Goal: Task Accomplishment & Management: Complete application form

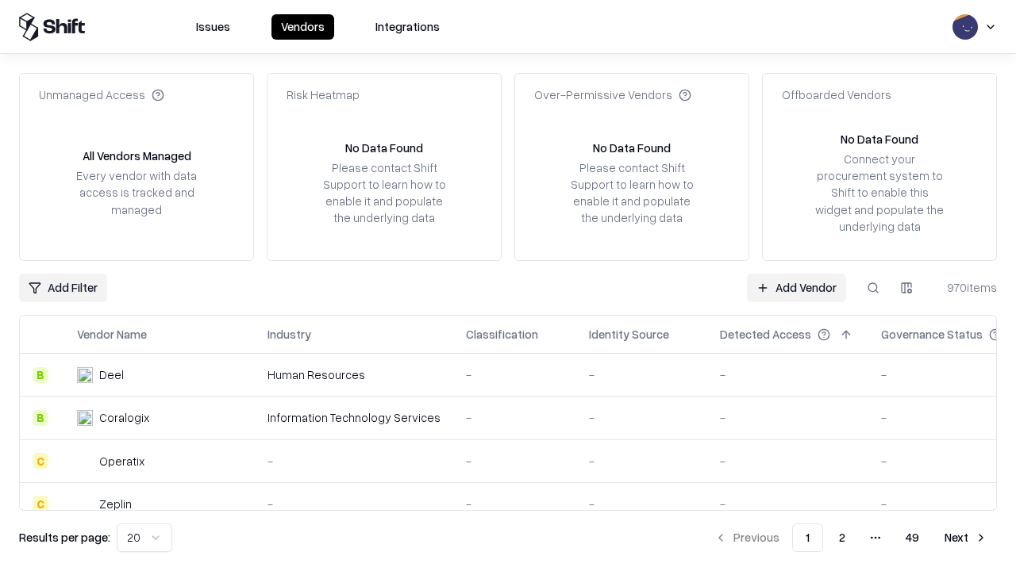
click at [796, 287] on link "Add Vendor" at bounding box center [796, 288] width 99 height 29
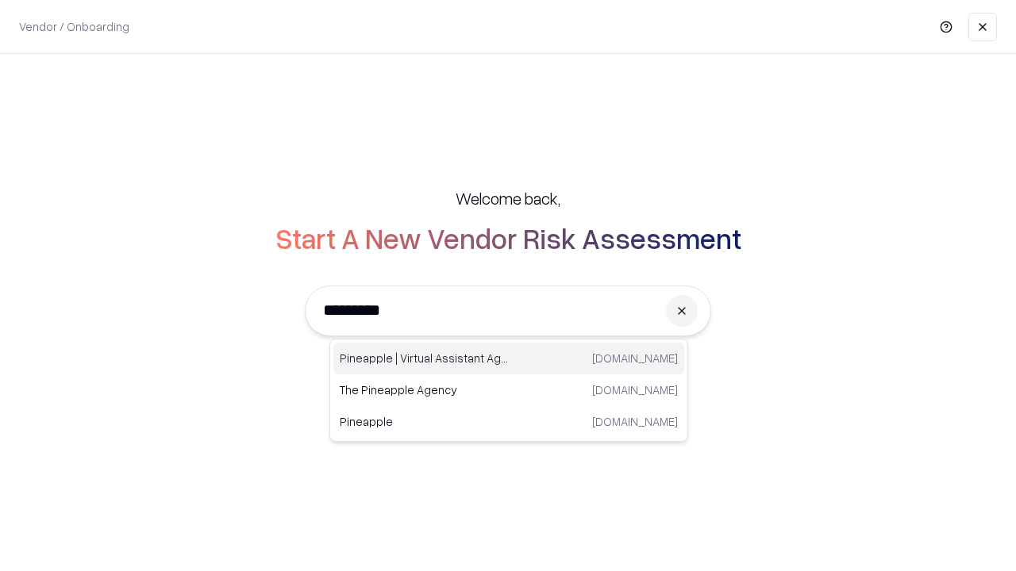
click at [509, 359] on div "Pineapple | Virtual Assistant Agency [DOMAIN_NAME]" at bounding box center [508, 359] width 351 height 32
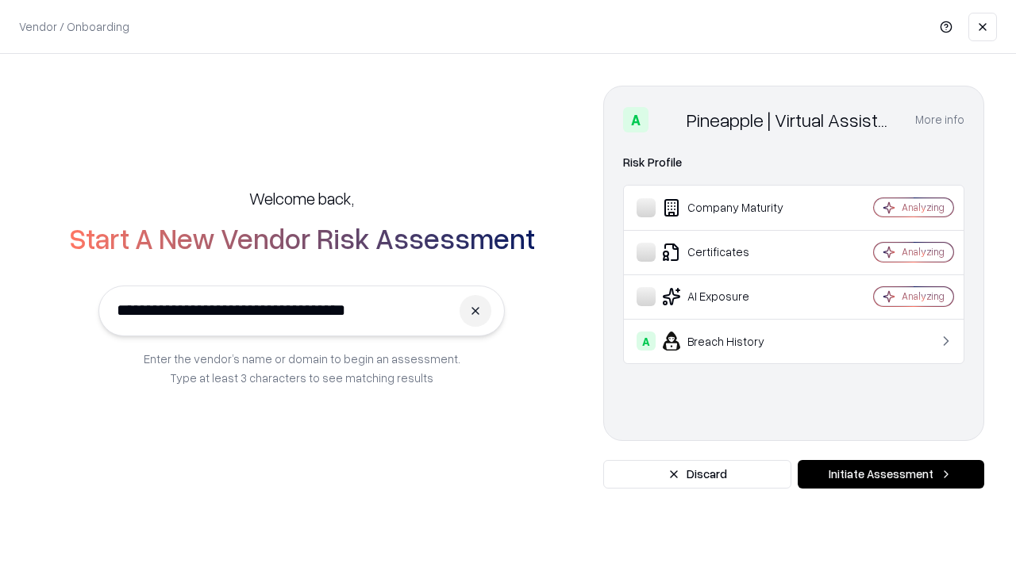
type input "**********"
click at [890, 474] on button "Initiate Assessment" at bounding box center [890, 474] width 186 height 29
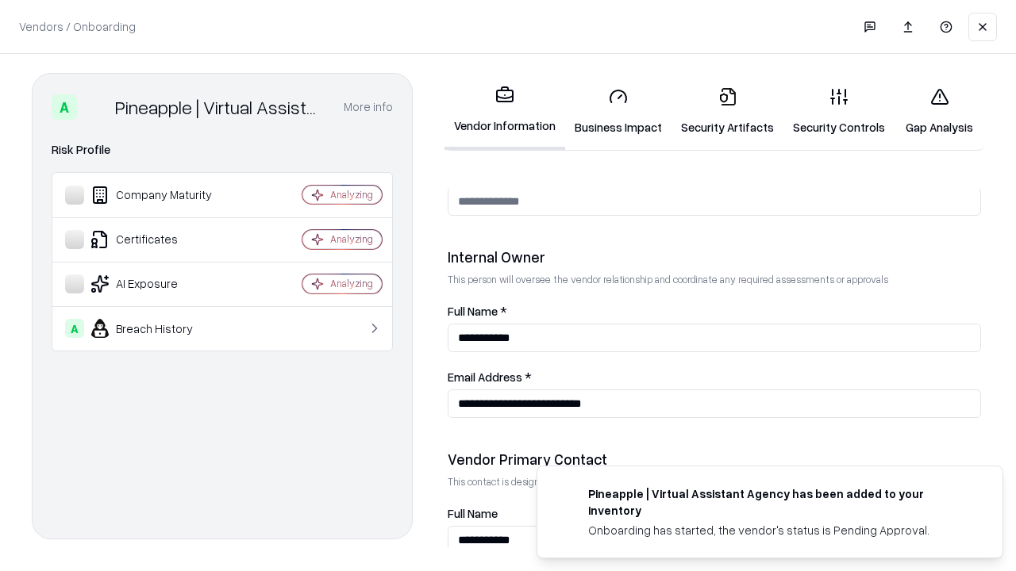
scroll to position [822, 0]
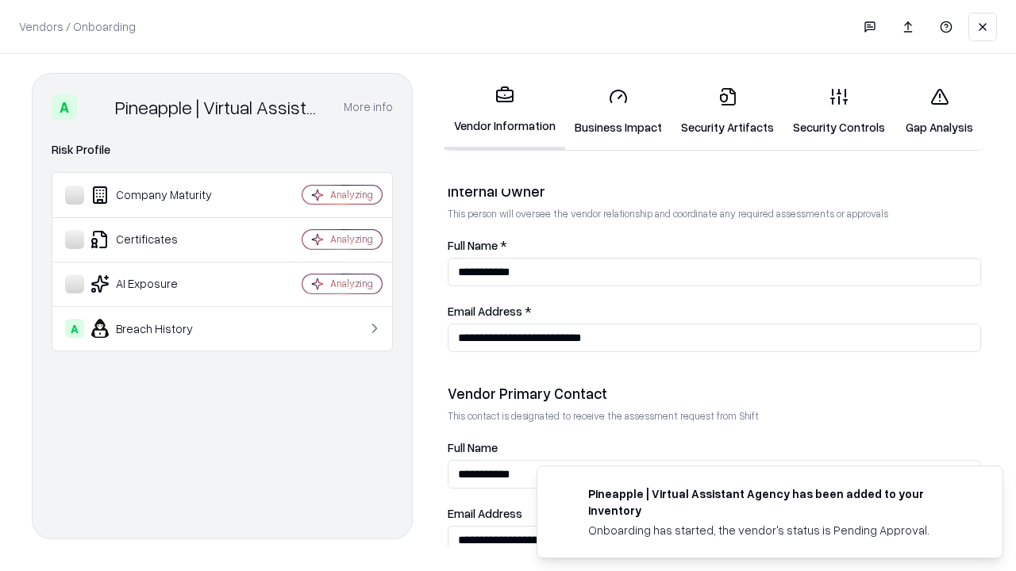
click at [618, 111] on link "Business Impact" at bounding box center [618, 112] width 106 height 74
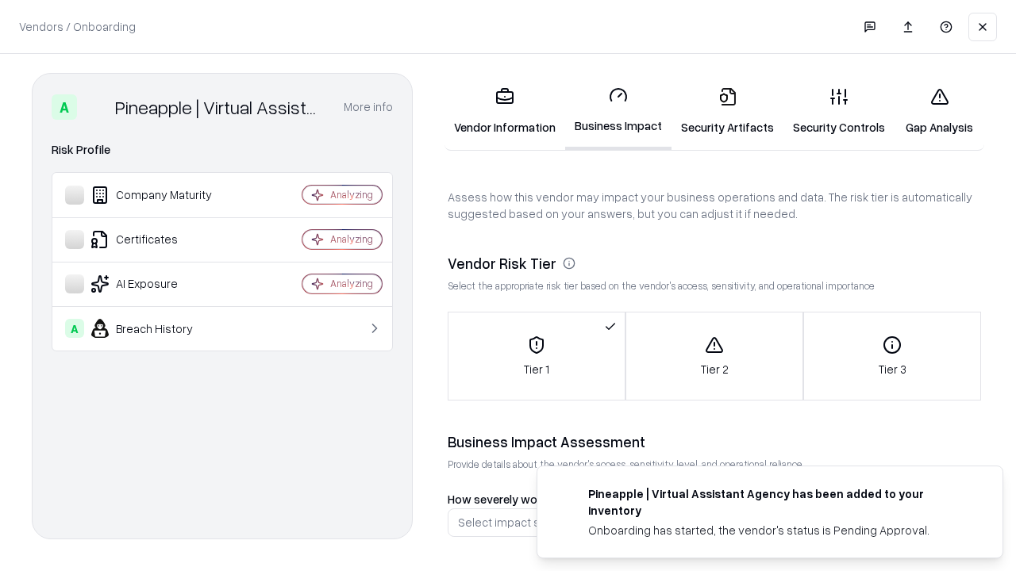
click at [939, 111] on link "Gap Analysis" at bounding box center [939, 112] width 90 height 74
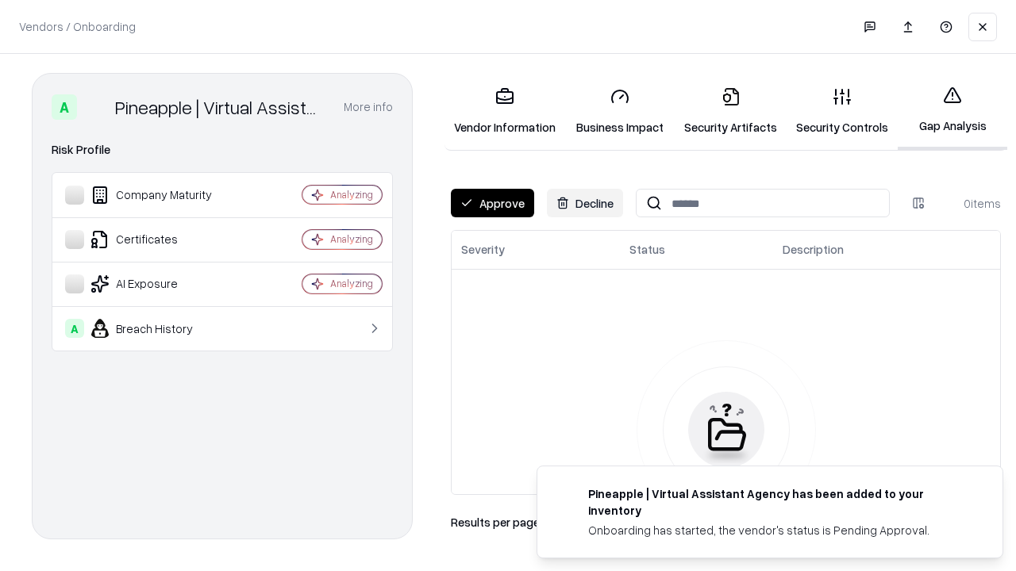
click at [492, 203] on button "Approve" at bounding box center [492, 203] width 83 height 29
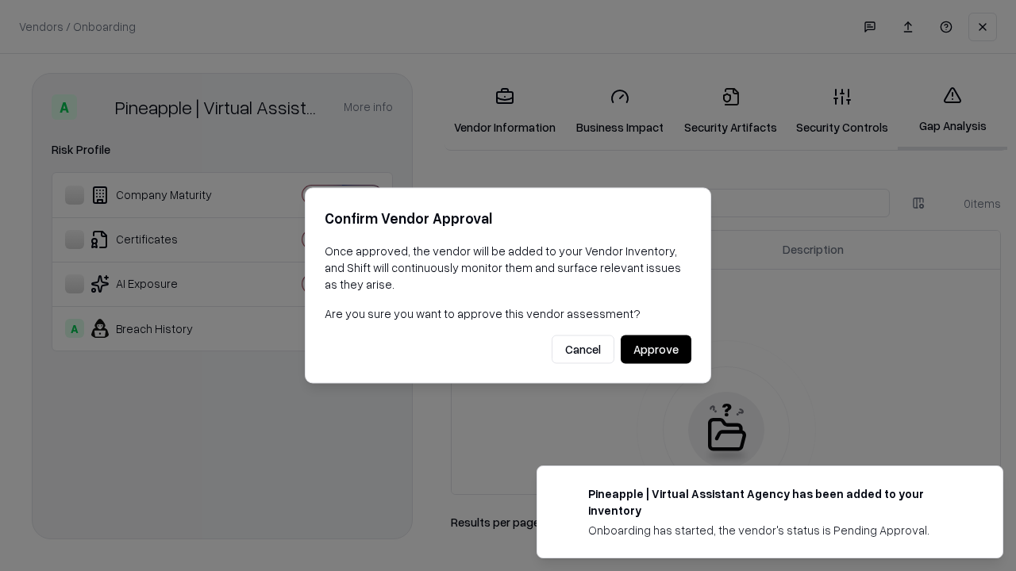
click at [655, 349] on button "Approve" at bounding box center [655, 350] width 71 height 29
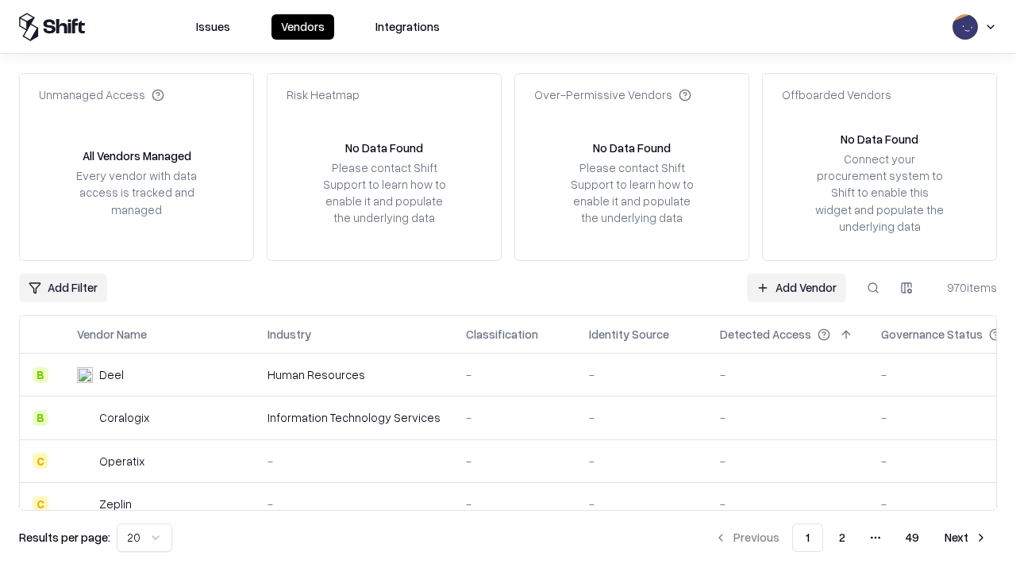
type input "**********"
click at [796, 287] on link "Add Vendor" at bounding box center [796, 288] width 99 height 29
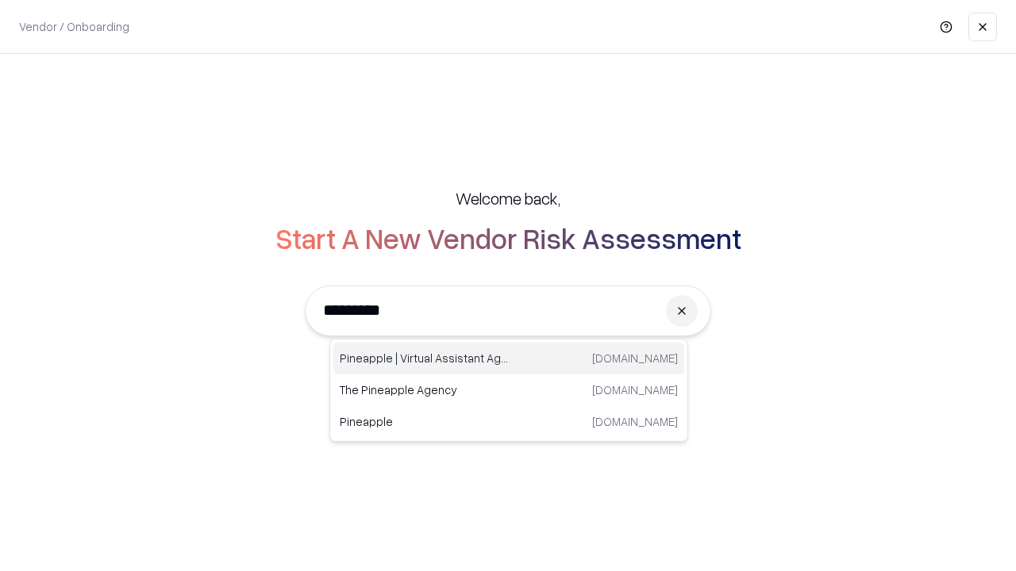
click at [509, 359] on div "Pineapple | Virtual Assistant Agency [DOMAIN_NAME]" at bounding box center [508, 359] width 351 height 32
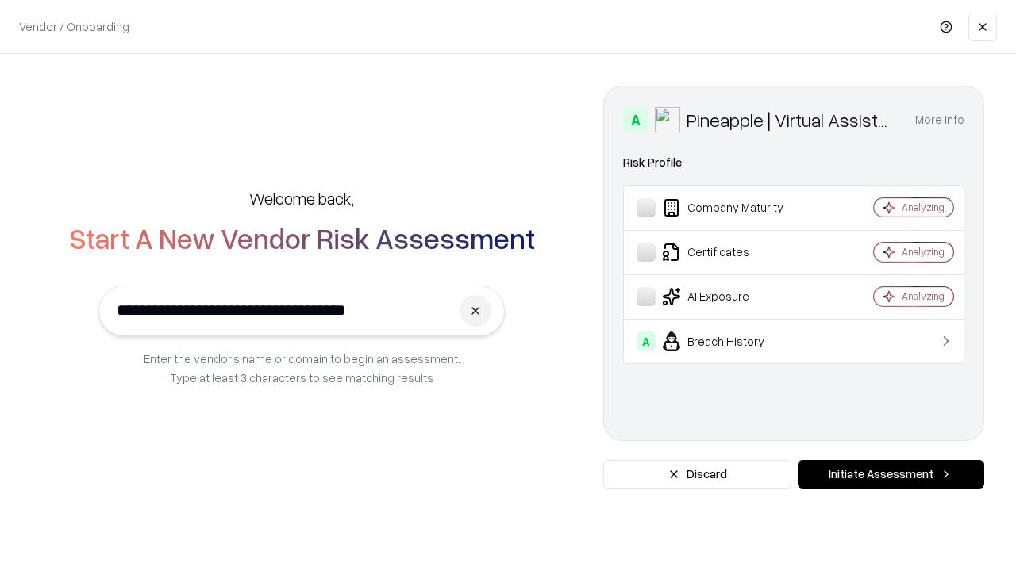
type input "**********"
click at [890, 474] on button "Initiate Assessment" at bounding box center [890, 474] width 186 height 29
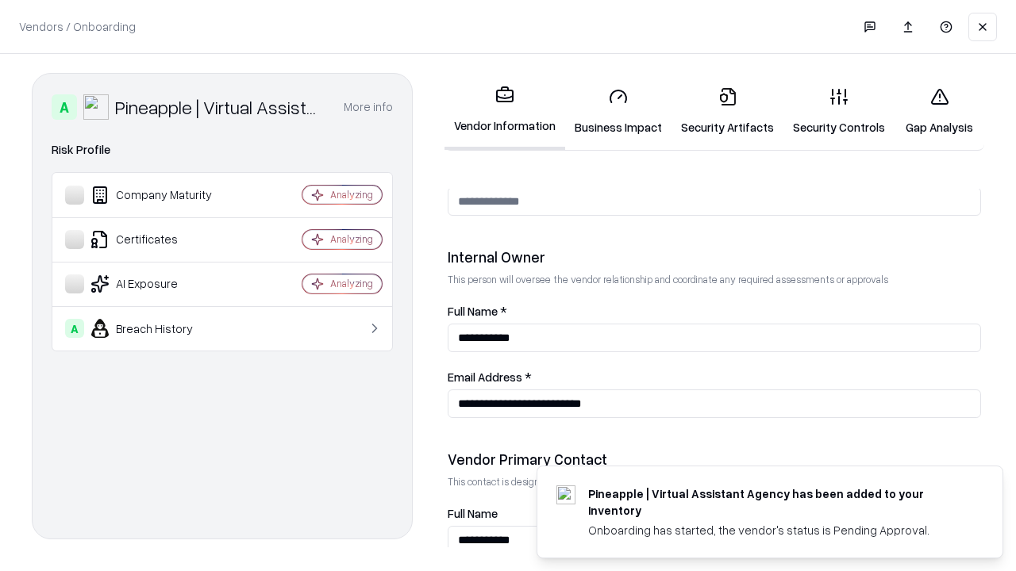
scroll to position [822, 0]
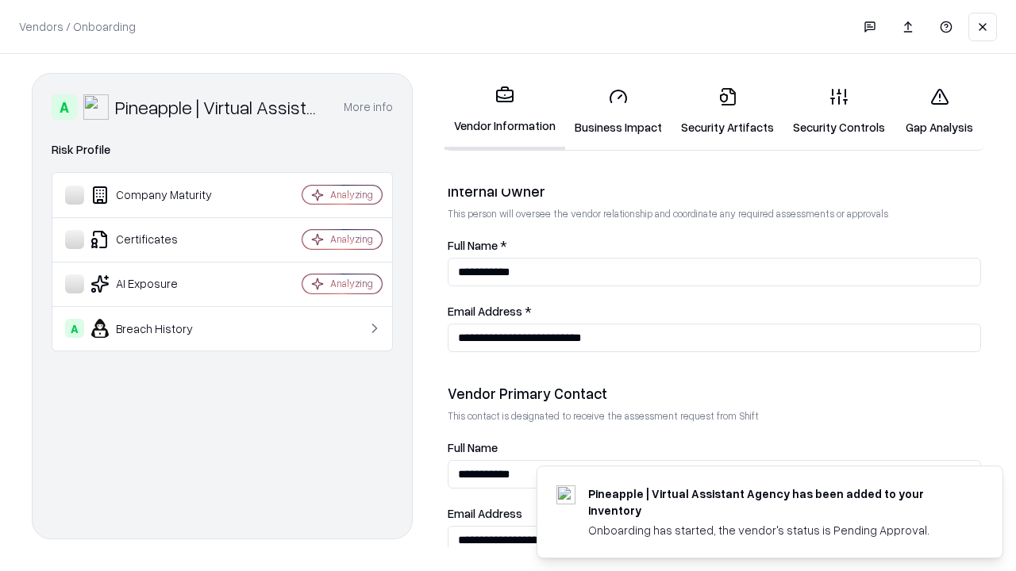
click at [939, 111] on link "Gap Analysis" at bounding box center [939, 112] width 90 height 74
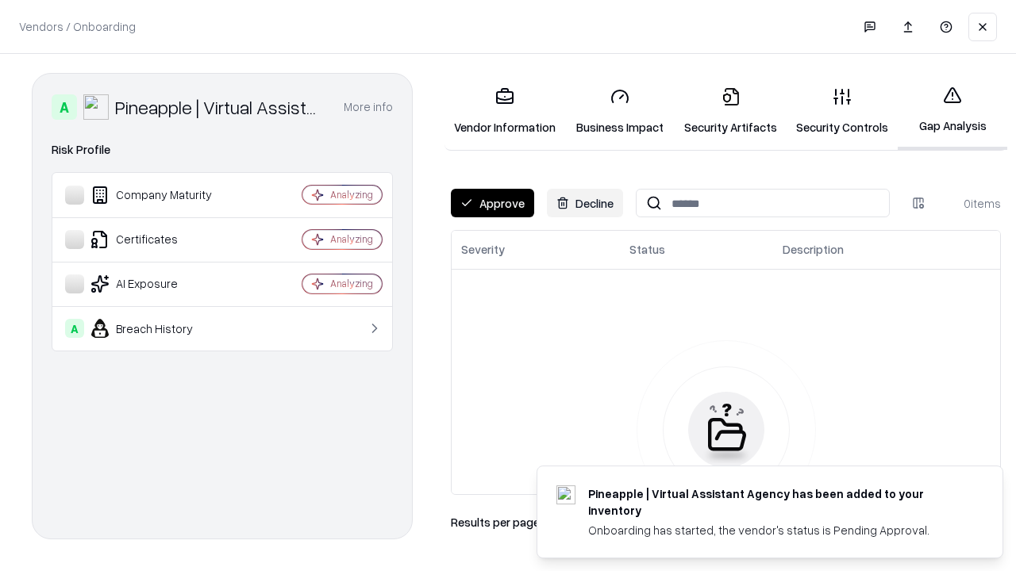
click at [492, 203] on button "Approve" at bounding box center [492, 203] width 83 height 29
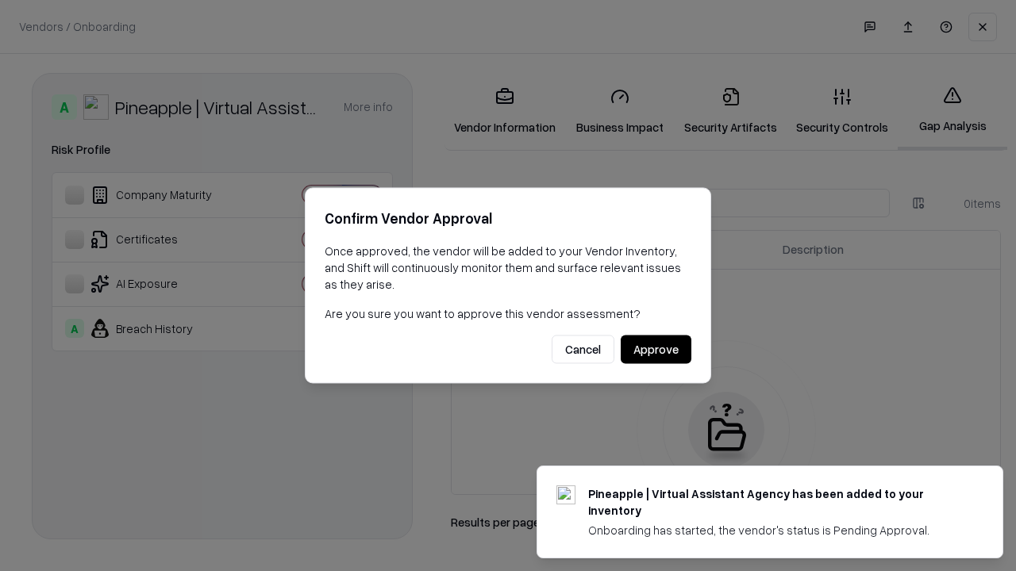
click at [655, 349] on button "Approve" at bounding box center [655, 350] width 71 height 29
